Goal: Obtain resource: Obtain resource

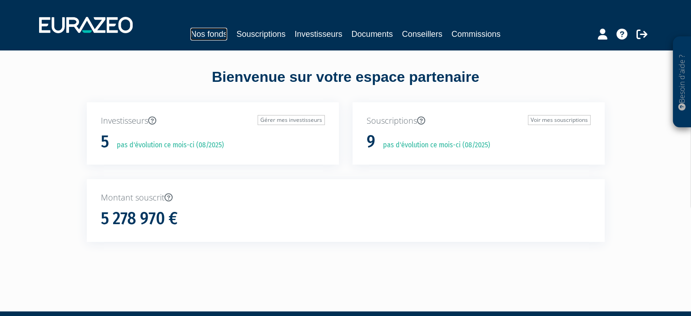
click at [209, 36] on link "Nos fonds" at bounding box center [208, 34] width 37 height 13
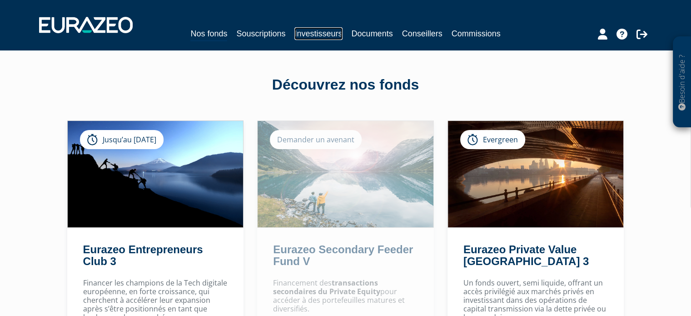
click at [314, 32] on link "Investisseurs" at bounding box center [318, 33] width 48 height 13
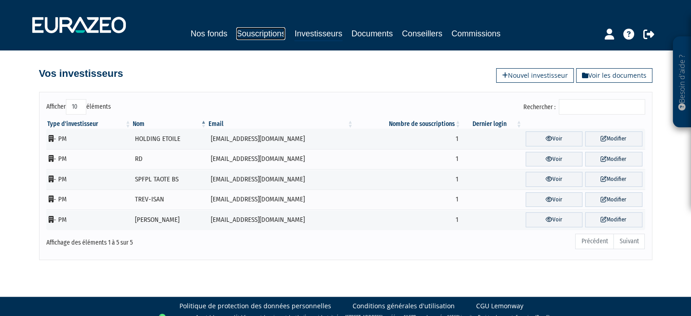
click at [261, 32] on link "Souscriptions" at bounding box center [260, 33] width 49 height 13
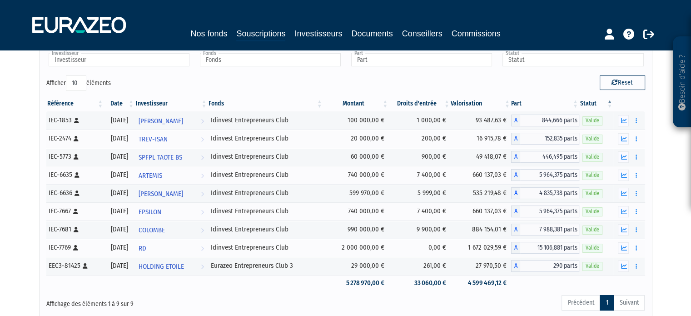
scroll to position [48, 0]
click at [623, 263] on icon "button" at bounding box center [624, 266] width 6 height 6
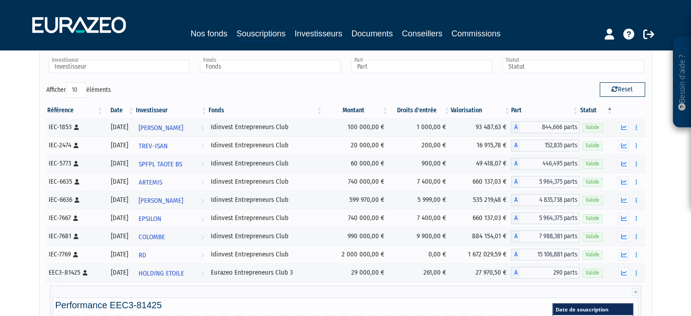
scroll to position [5, 0]
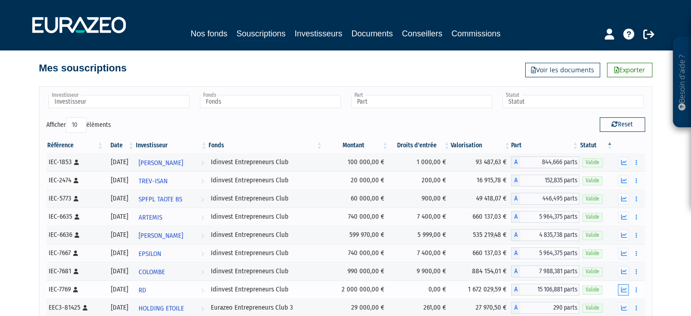
click at [625, 289] on icon "button" at bounding box center [624, 290] width 6 height 6
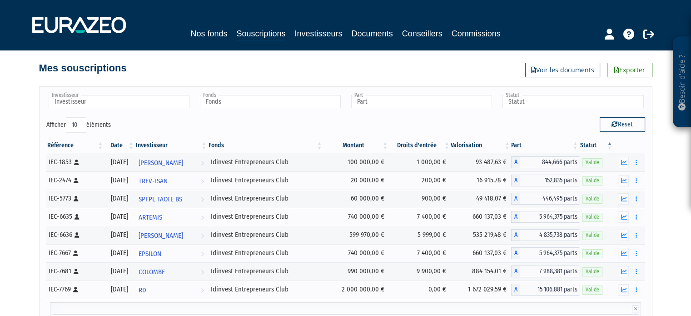
drag, startPoint x: 691, startPoint y: 137, endPoint x: 689, endPoint y: 175, distance: 38.2
click at [689, 175] on div "Besoin d'aide ? × J'ai besoin d'aide Si vous avez une question à propos du fonc…" at bounding box center [345, 320] width 691 height 651
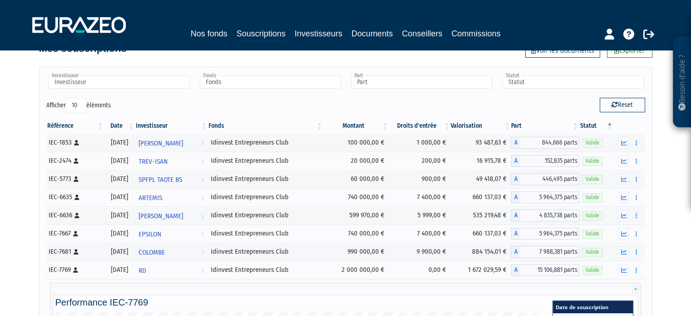
scroll to position [0, 0]
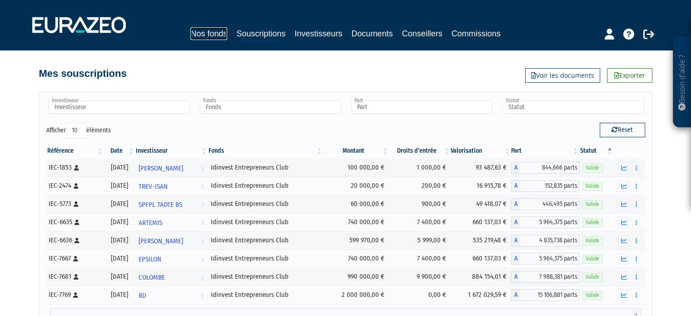
click at [211, 32] on link "Nos fonds" at bounding box center [208, 33] width 37 height 13
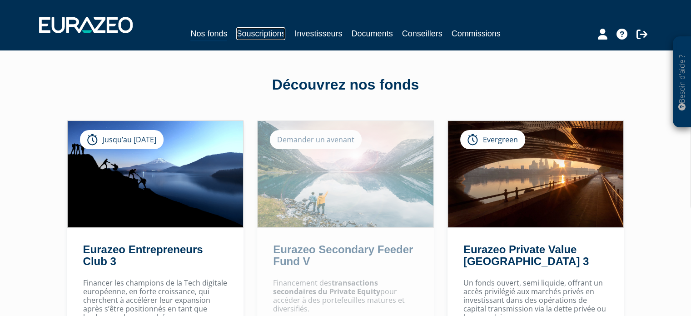
click at [264, 32] on link "Souscriptions" at bounding box center [260, 33] width 49 height 13
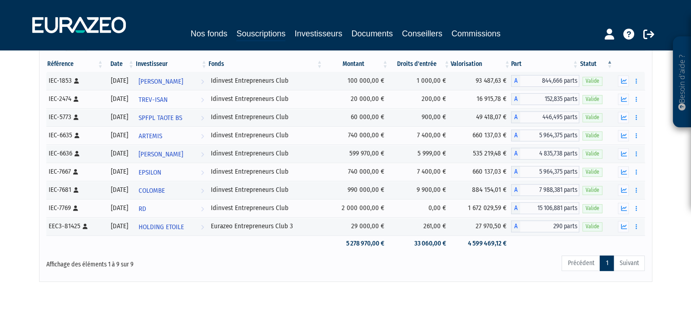
scroll to position [93, 0]
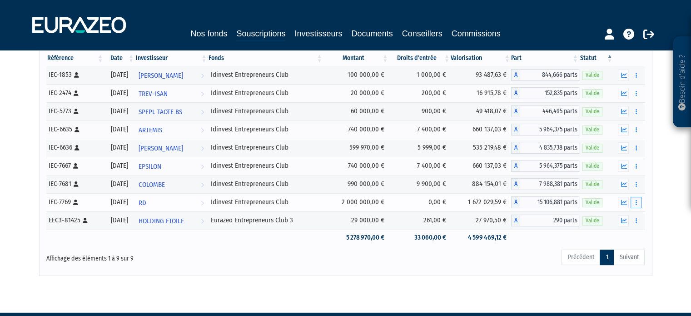
click at [636, 198] on button "button" at bounding box center [636, 202] width 11 height 11
click at [611, 216] on link "Documents" at bounding box center [616, 218] width 45 height 15
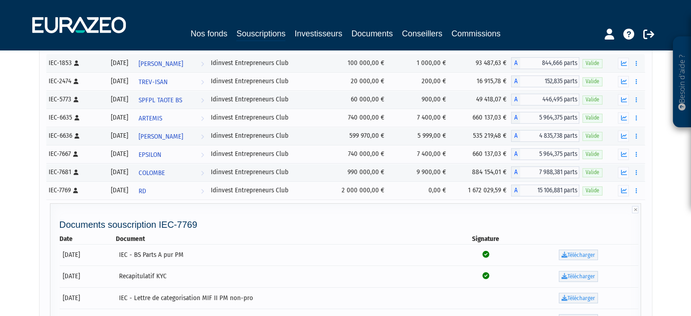
scroll to position [107, 0]
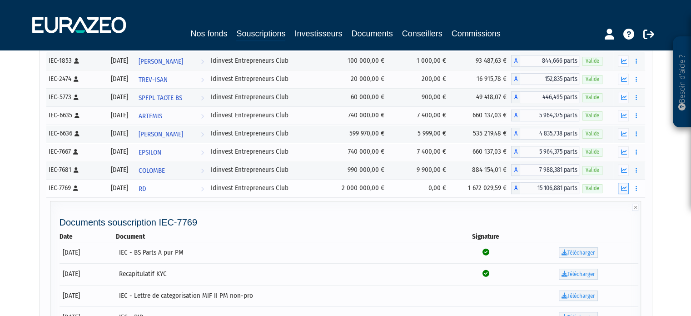
click at [622, 185] on icon "button" at bounding box center [624, 188] width 6 height 6
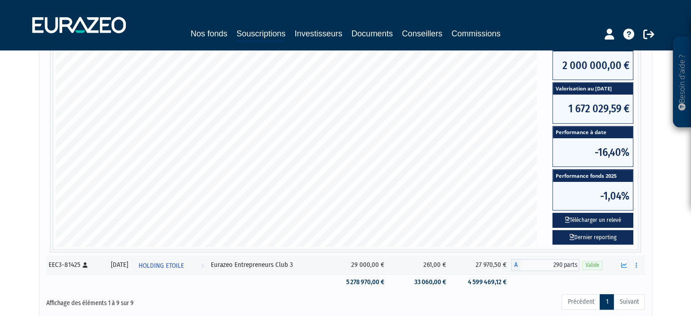
scroll to position [331, 0]
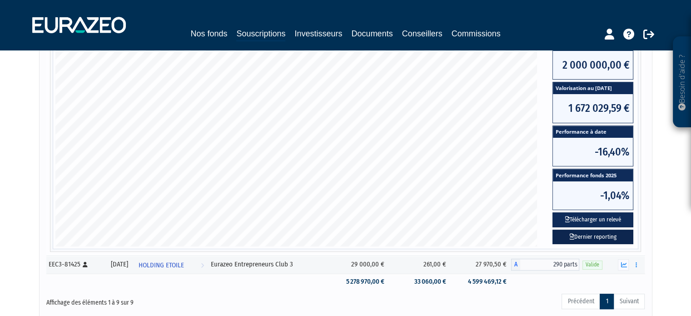
click at [584, 235] on link "Dernier reporting" at bounding box center [593, 237] width 81 height 15
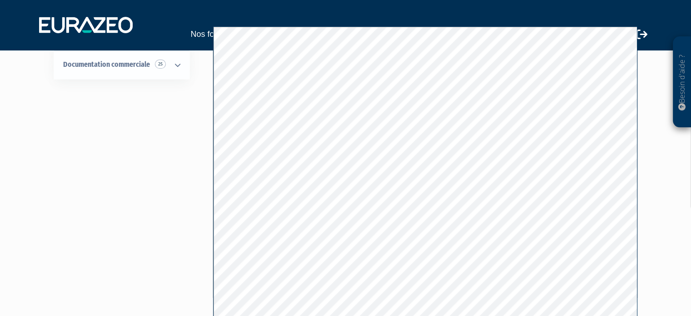
scroll to position [96, 0]
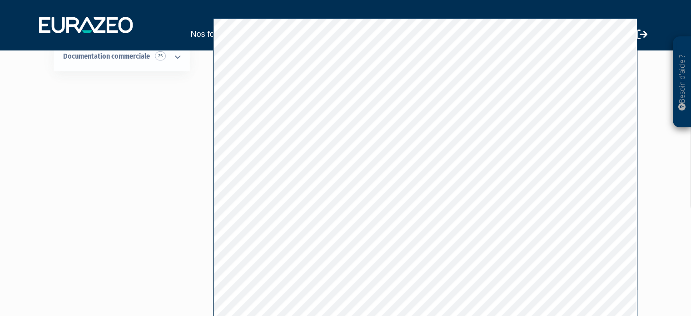
click at [675, 196] on div "Besoin d'aide ? × J'ai besoin d'aide Si vous avez une question à propos du fonc…" at bounding box center [345, 125] width 691 height 443
click at [167, 134] on div "Tous les documents Documentation règlementaire 7 EMT et EET 7 Documentation com…" at bounding box center [345, 155] width 571 height 340
click at [654, 24] on div at bounding box center [606, 33] width 105 height 18
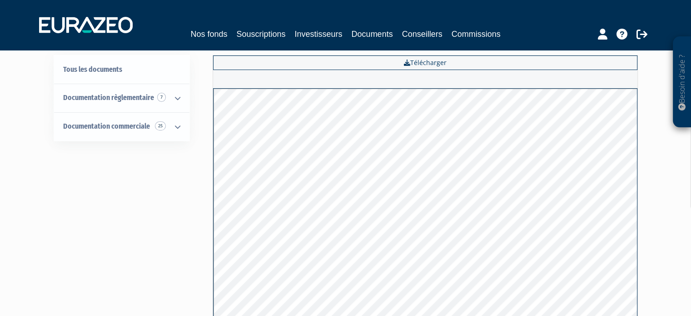
scroll to position [0, 0]
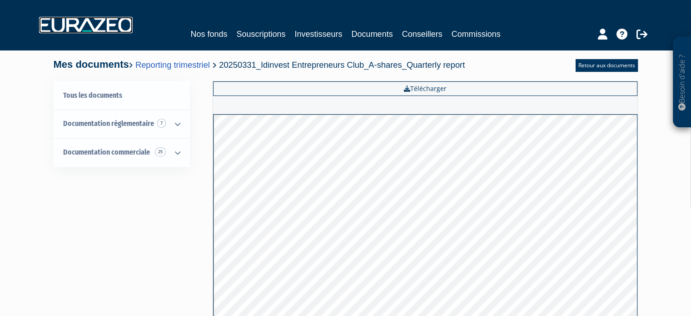
click at [116, 24] on img at bounding box center [86, 25] width 94 height 16
